Goal: Transaction & Acquisition: Purchase product/service

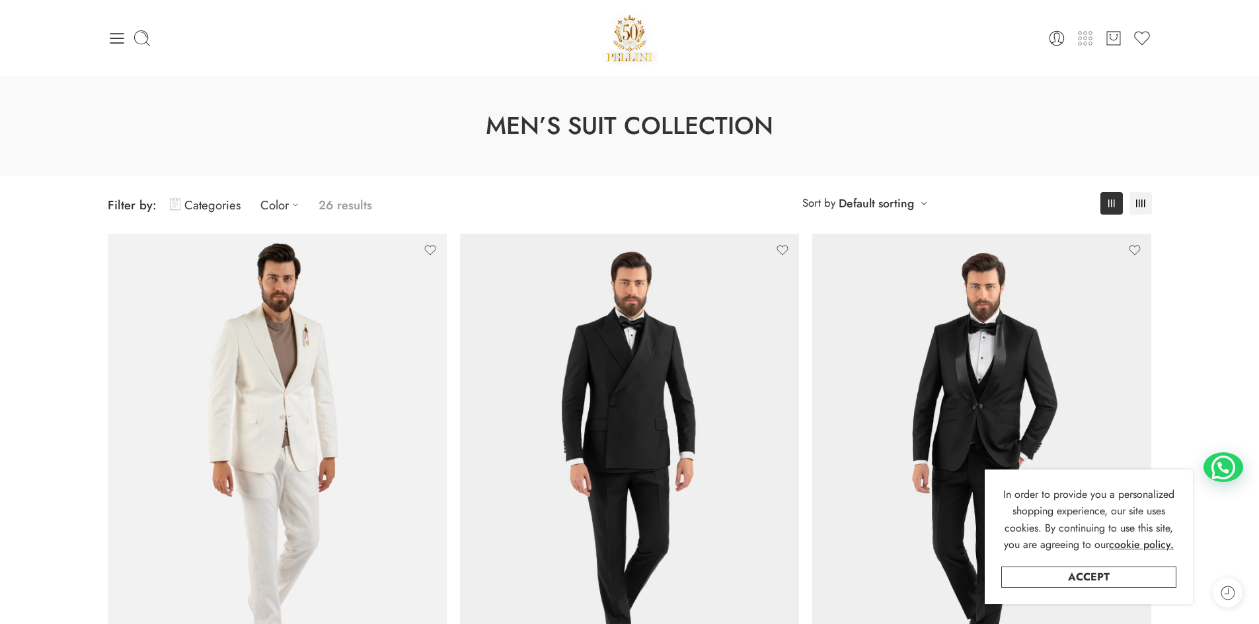
click at [1088, 42] on icon at bounding box center [1085, 38] width 19 height 19
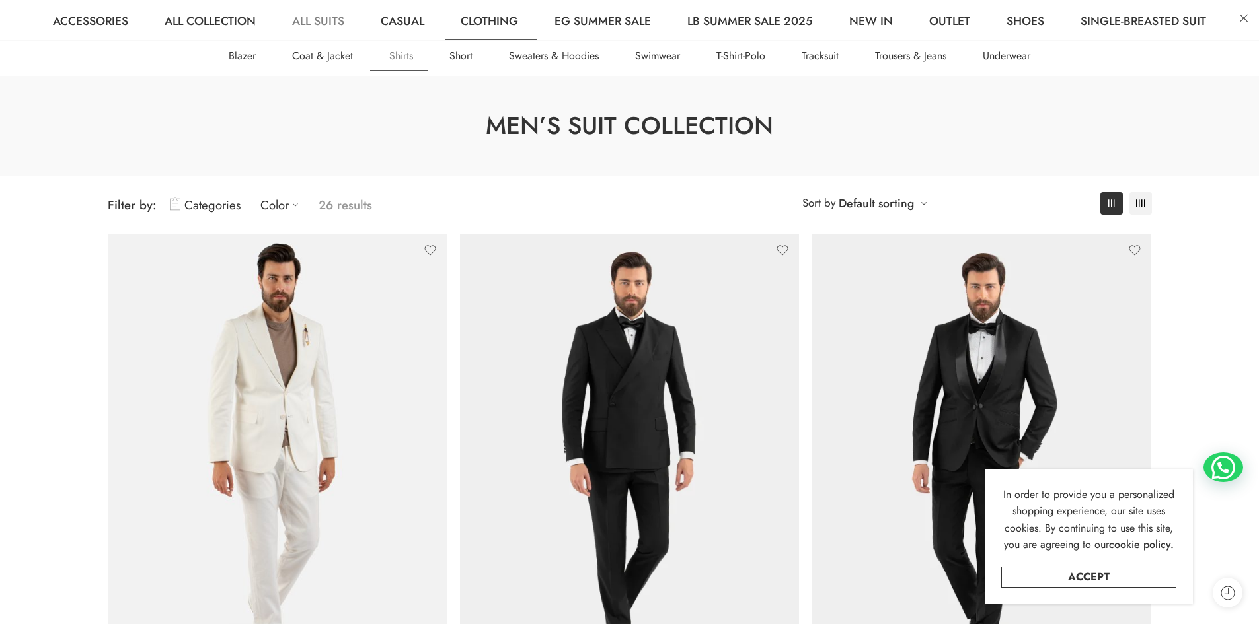
click at [402, 58] on link "Shirts" at bounding box center [401, 56] width 57 height 30
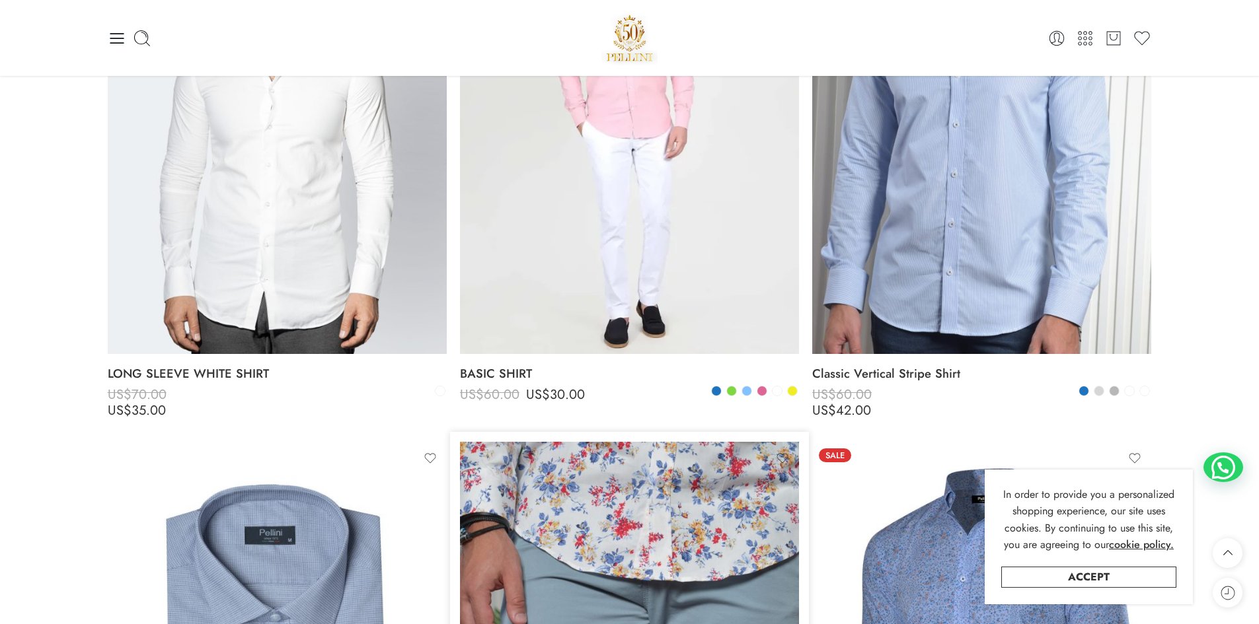
scroll to position [3936, 0]
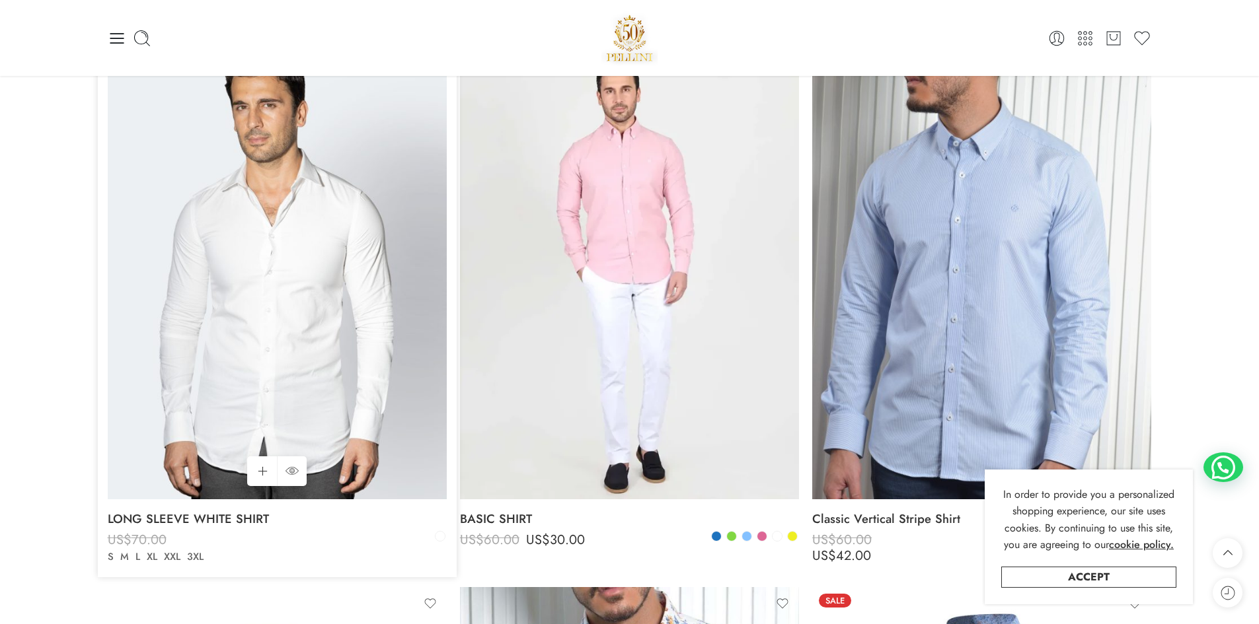
click at [325, 354] on img at bounding box center [277, 273] width 339 height 452
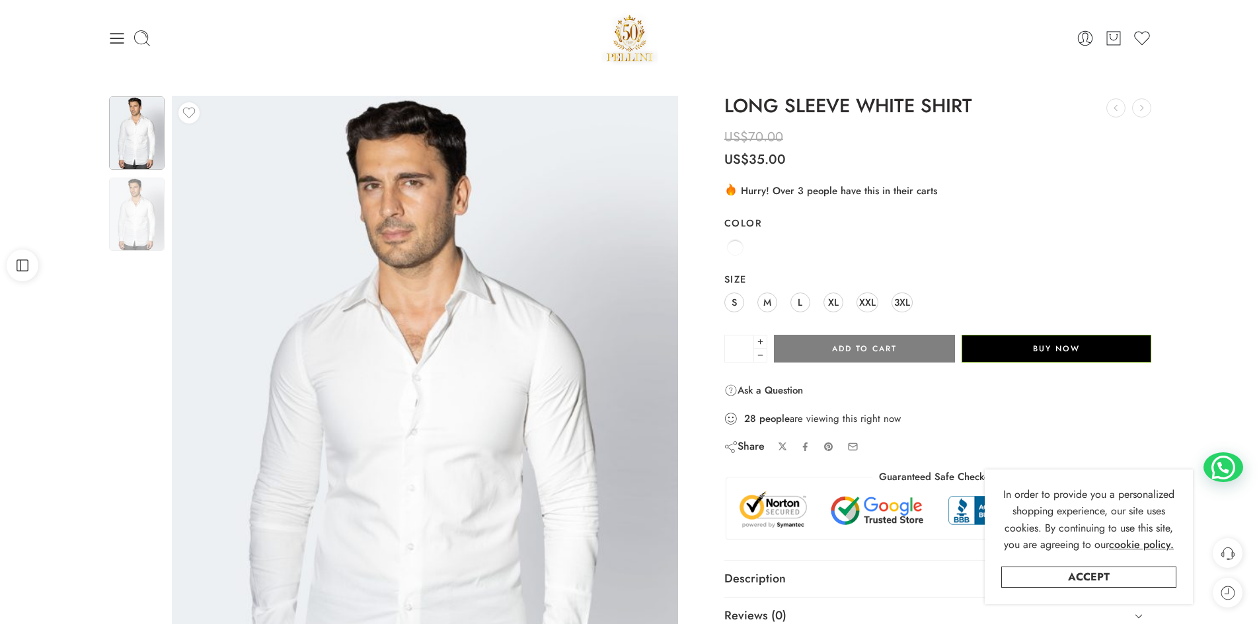
click at [152, 152] on img at bounding box center [137, 132] width 56 height 73
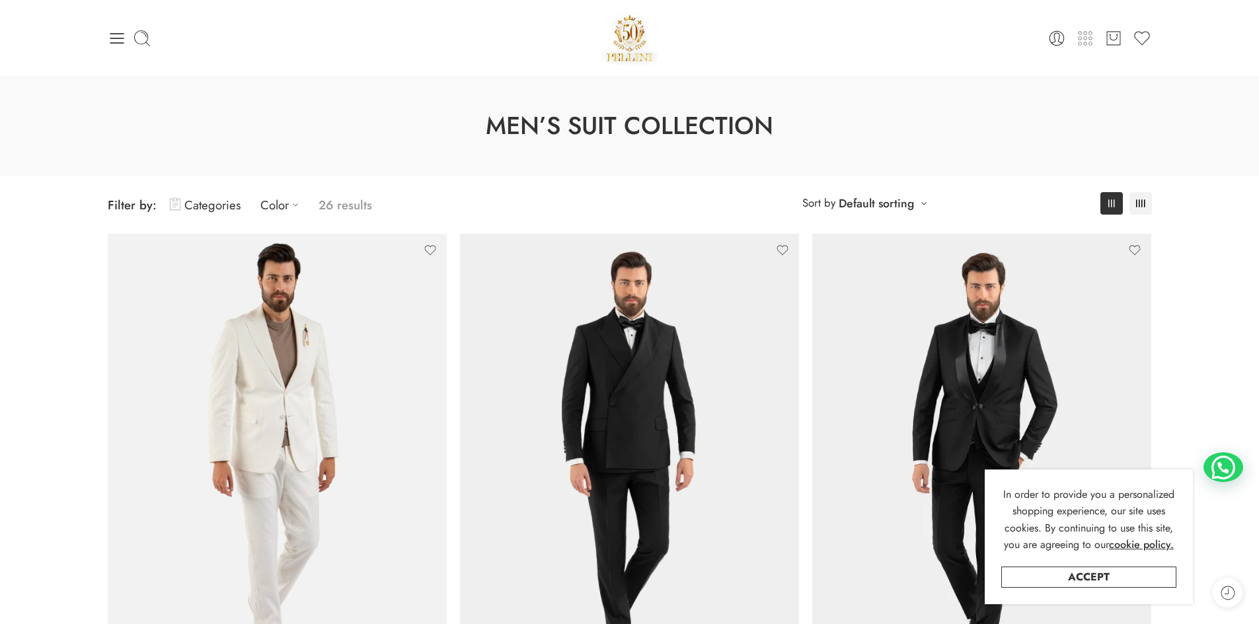
click at [1086, 42] on icon at bounding box center [1085, 38] width 19 height 19
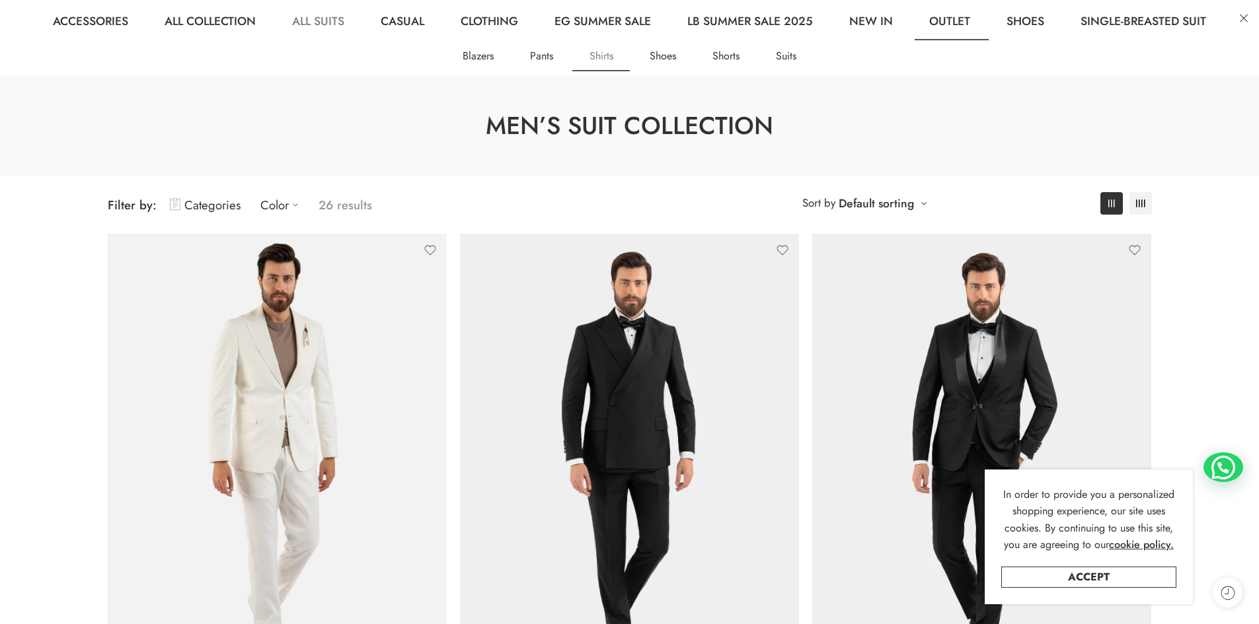
click at [610, 60] on link "Shirts" at bounding box center [601, 56] width 57 height 30
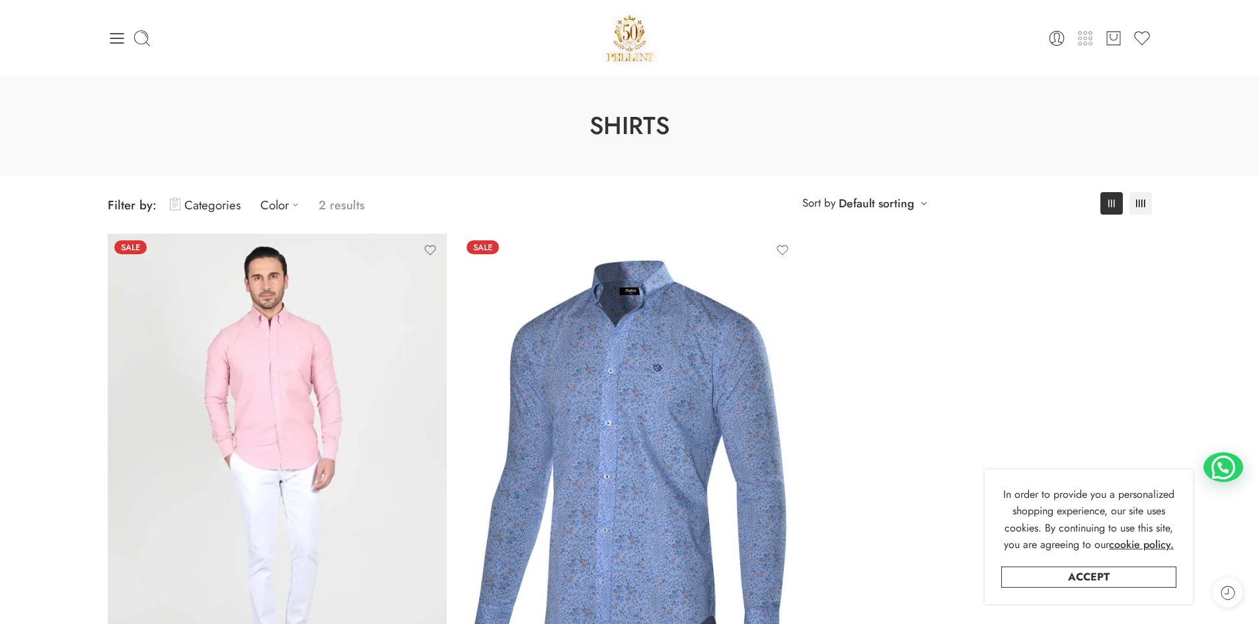
click at [1085, 35] on icon at bounding box center [1085, 38] width 19 height 19
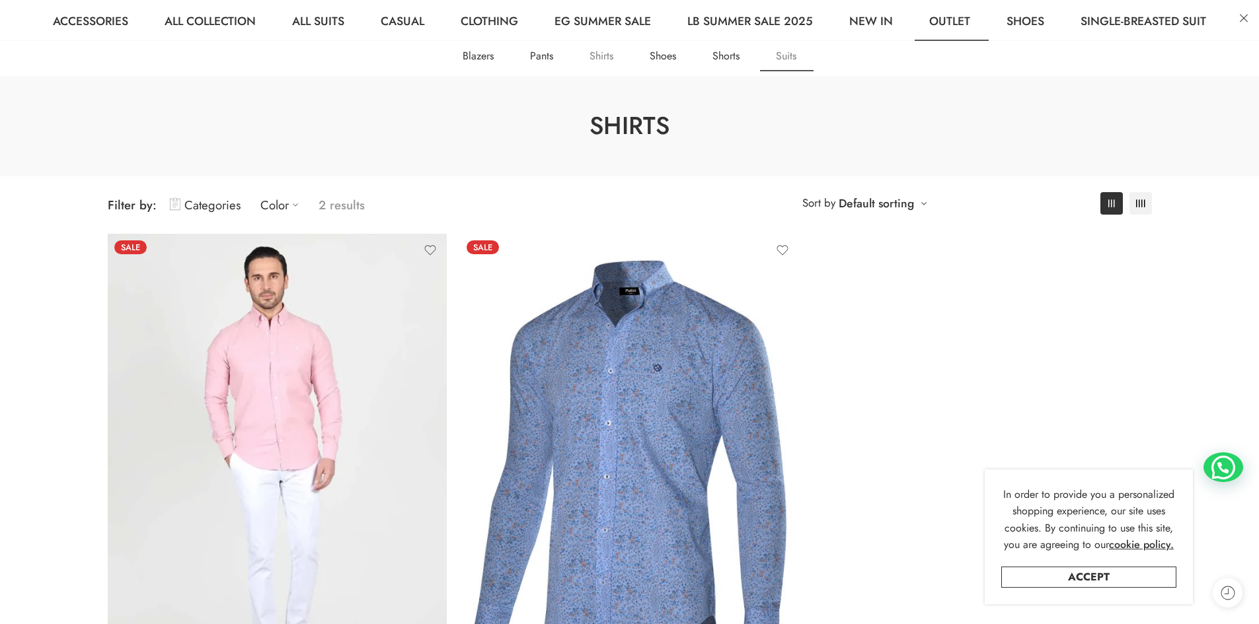
click at [786, 56] on link "Suits" at bounding box center [786, 56] width 54 height 30
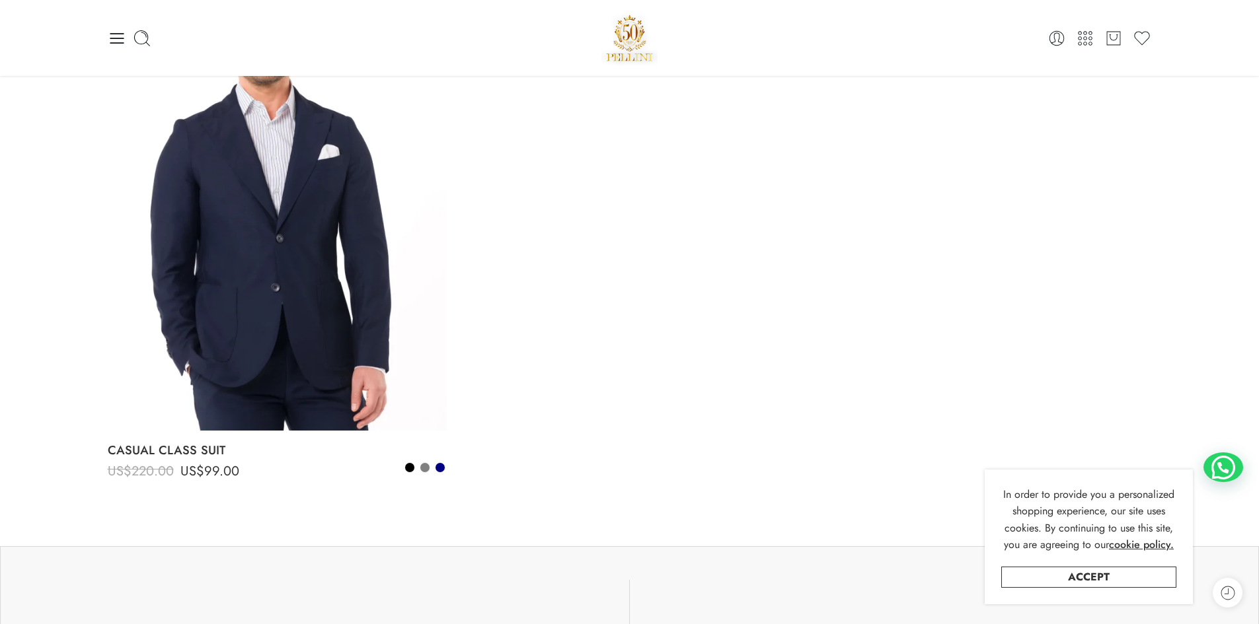
scroll to position [104, 0]
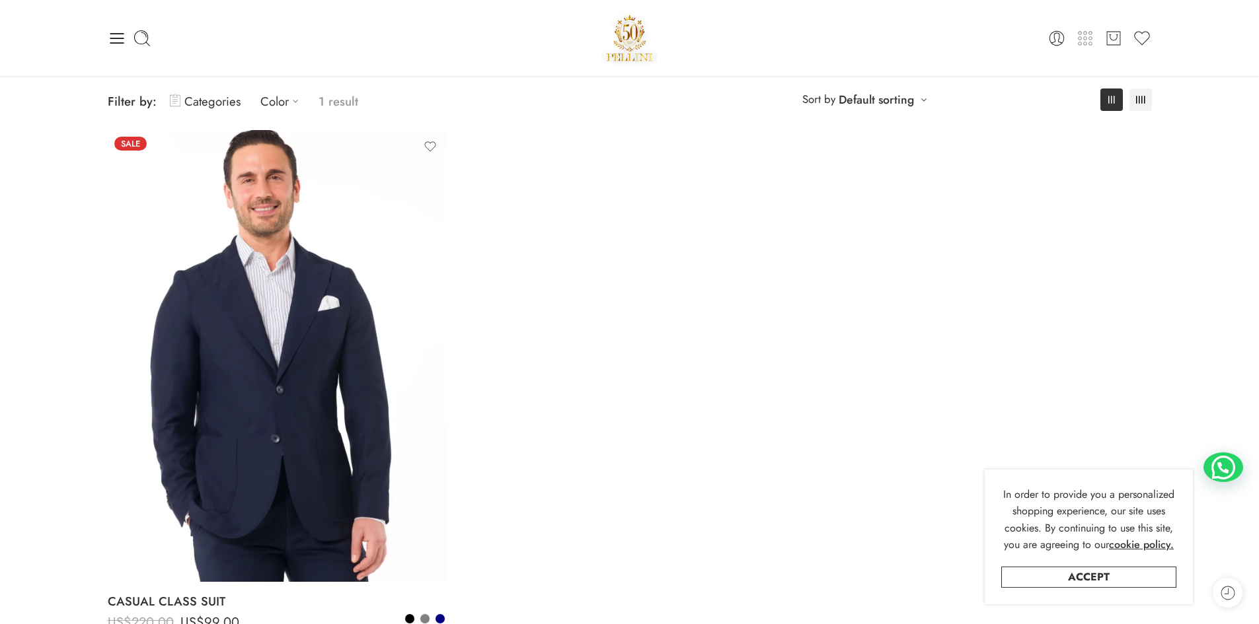
click at [1084, 38] on icon at bounding box center [1086, 38] width 4 height 4
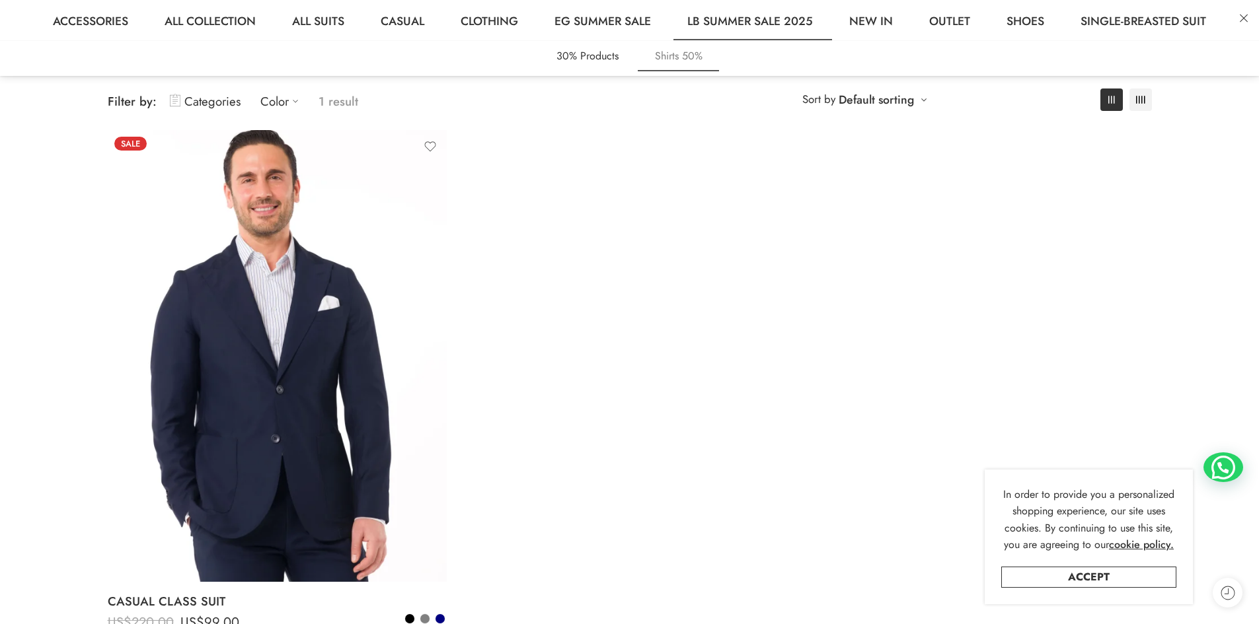
click at [672, 56] on link "Shirts 50%" at bounding box center [678, 56] width 81 height 30
